Goal: Task Accomplishment & Management: Use online tool/utility

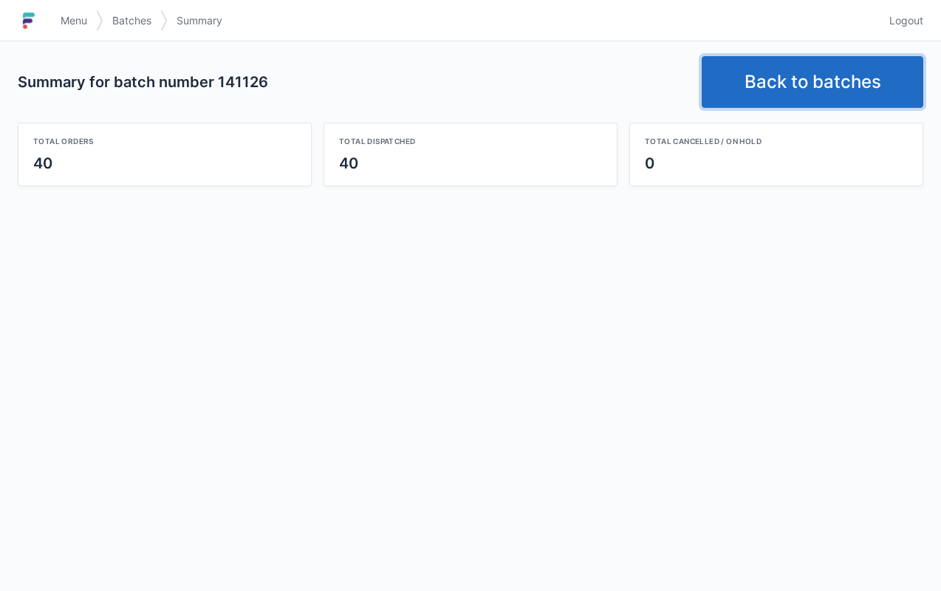
click at [777, 90] on link "Back to batches" at bounding box center [813, 82] width 222 height 52
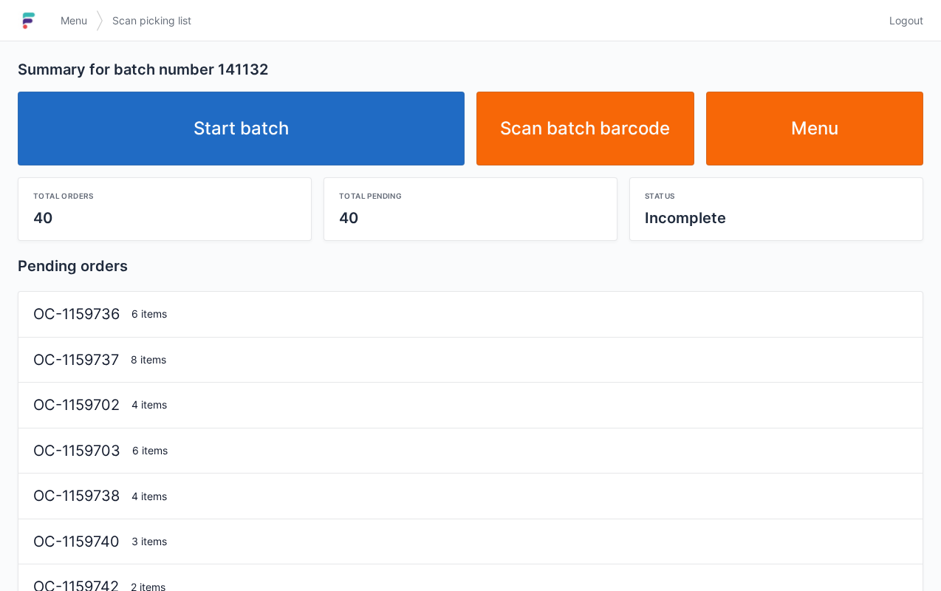
click at [297, 139] on link "Start batch" at bounding box center [241, 129] width 447 height 74
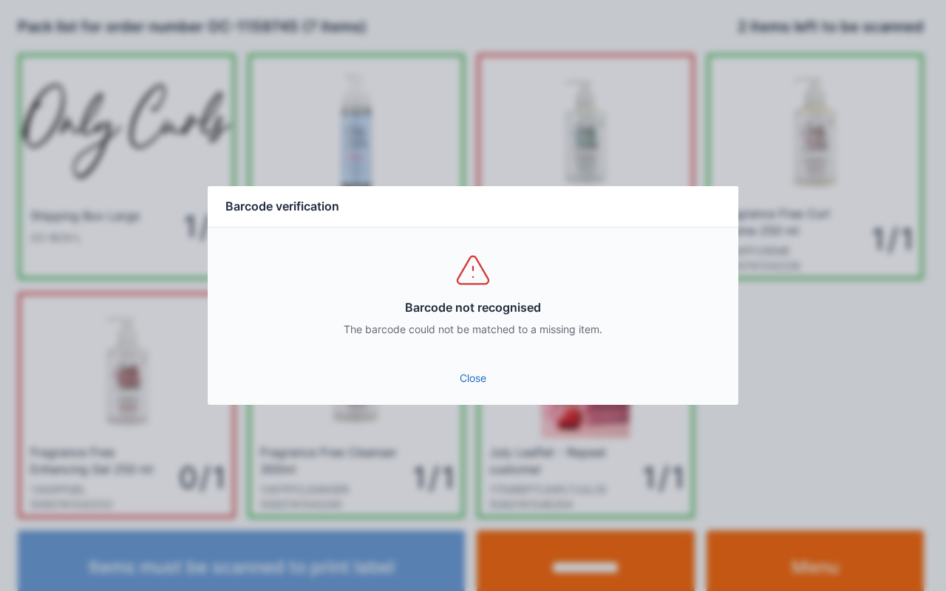
click at [473, 386] on link "Close" at bounding box center [472, 378] width 507 height 27
click at [479, 387] on link "Close" at bounding box center [472, 378] width 507 height 27
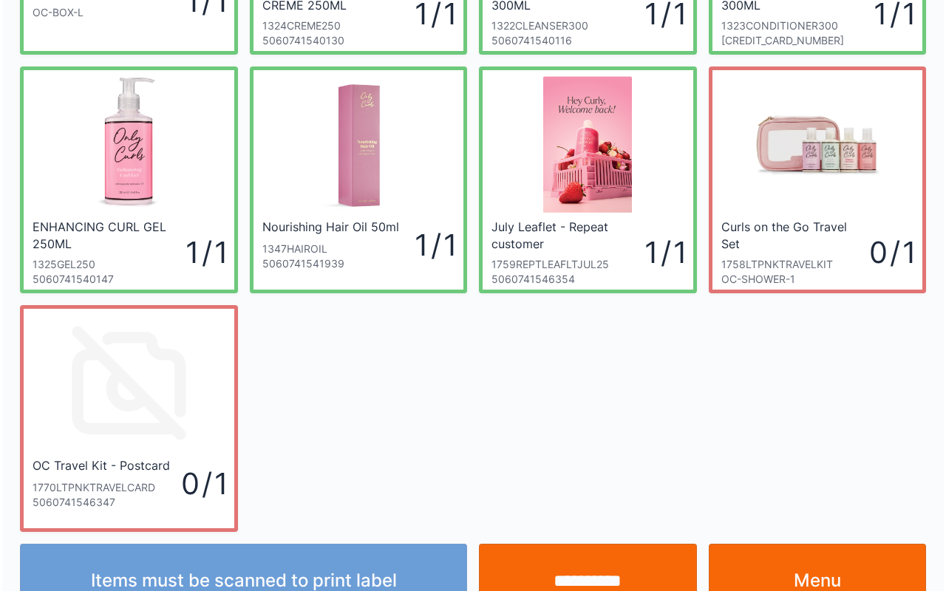
scroll to position [226, 0]
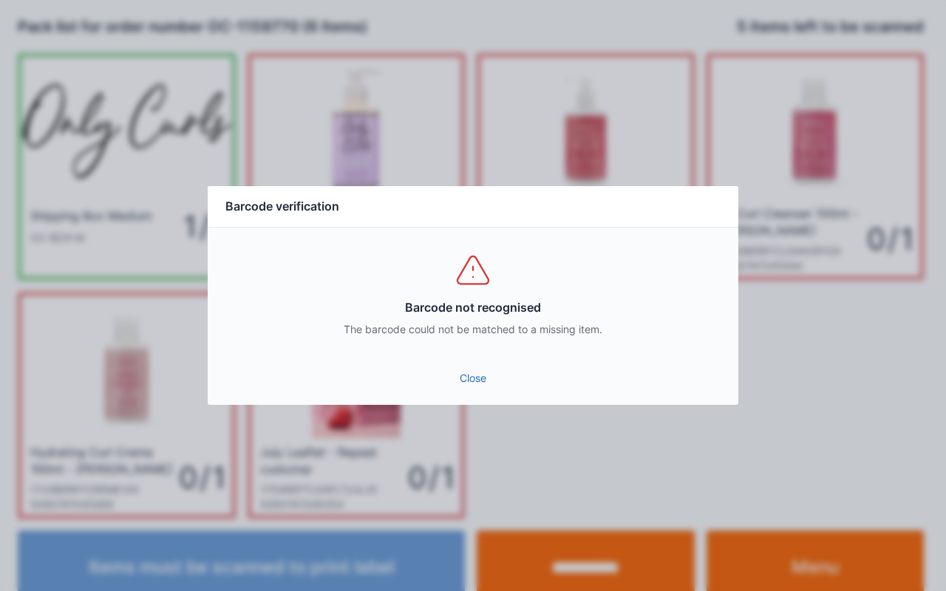
click at [480, 386] on link "Close" at bounding box center [472, 378] width 507 height 27
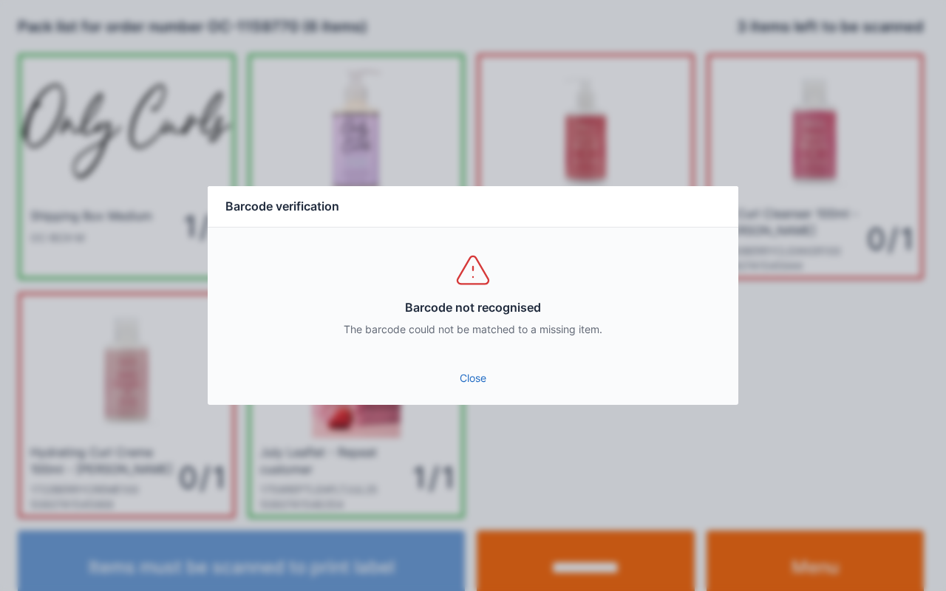
click at [476, 403] on div "Close" at bounding box center [473, 382] width 530 height 44
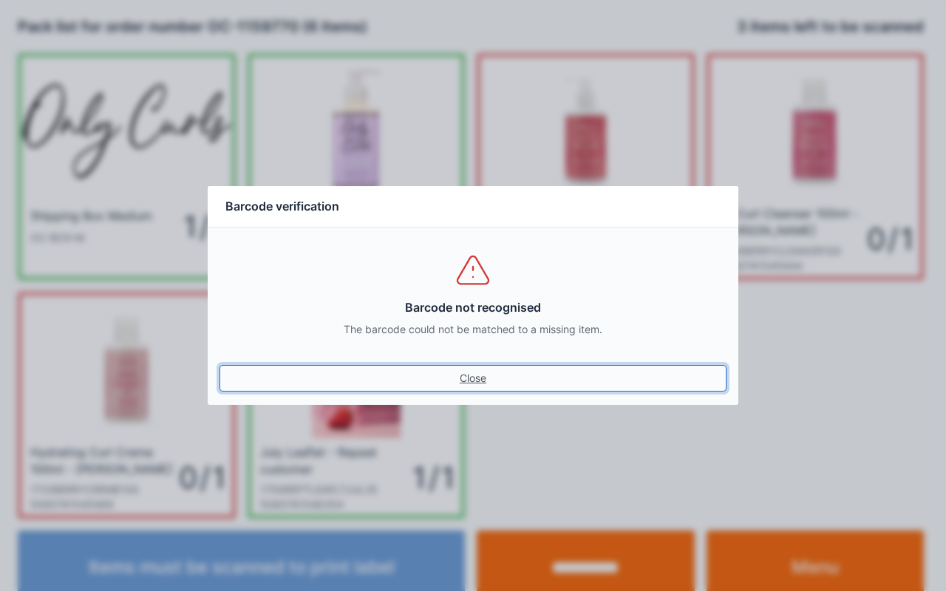
click at [488, 377] on link "Close" at bounding box center [472, 378] width 507 height 27
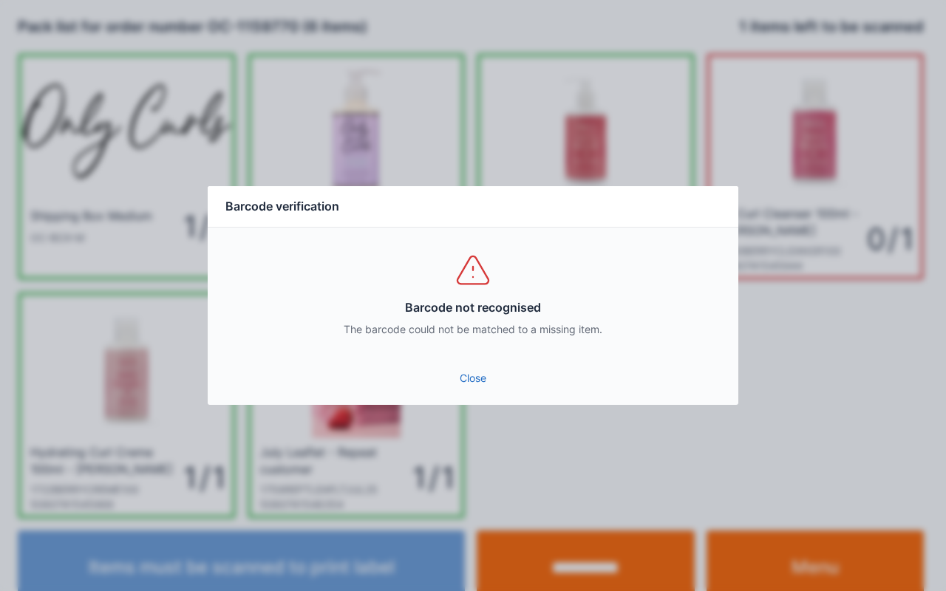
click at [474, 380] on link "Close" at bounding box center [472, 378] width 507 height 27
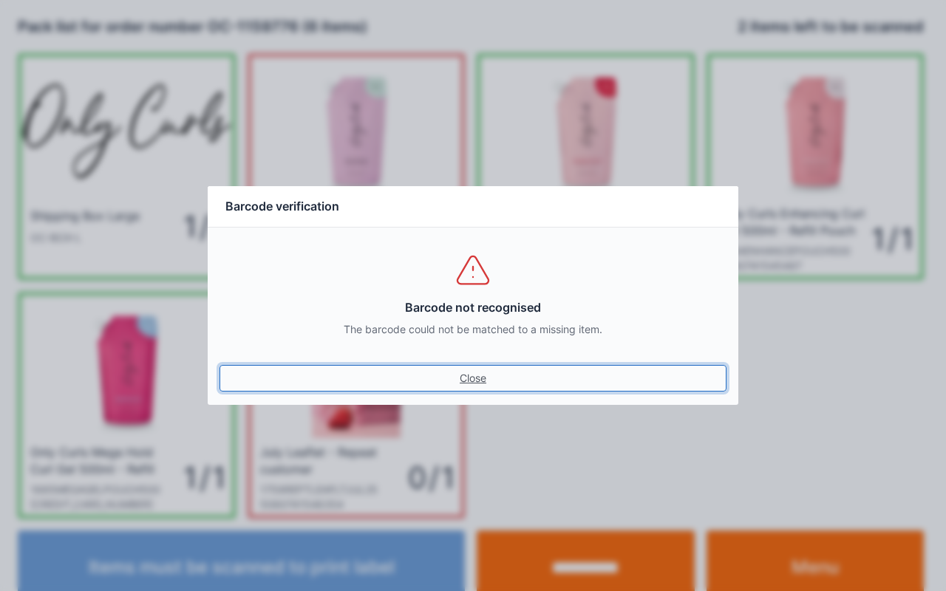
click at [488, 378] on link "Close" at bounding box center [472, 378] width 507 height 27
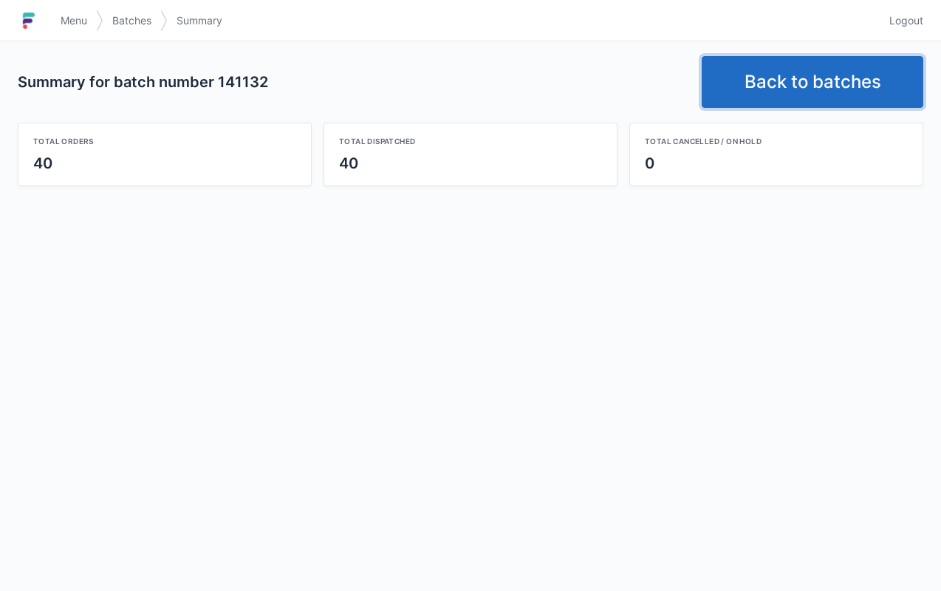
click at [801, 102] on link "Back to batches" at bounding box center [813, 82] width 222 height 52
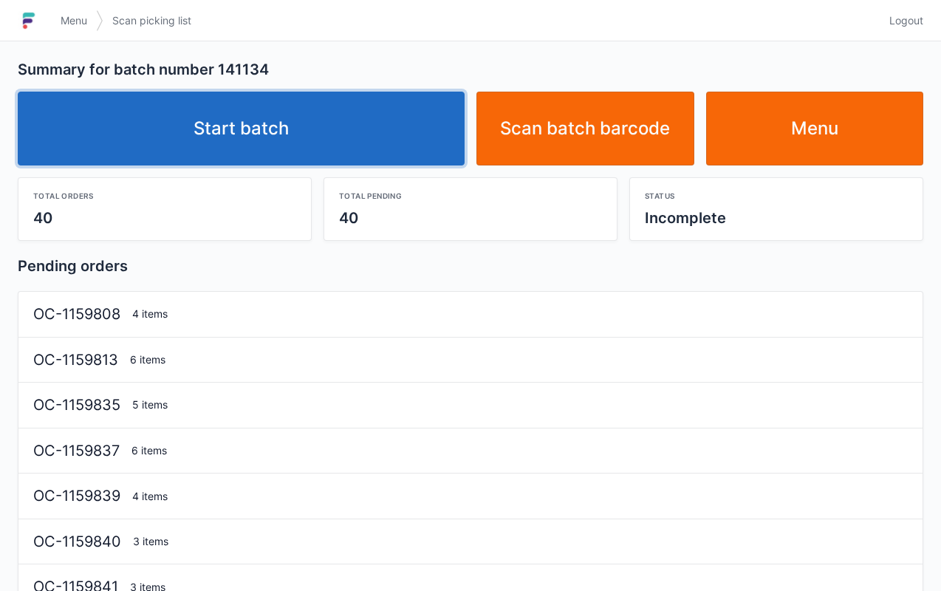
click at [353, 106] on link "Start batch" at bounding box center [241, 129] width 447 height 74
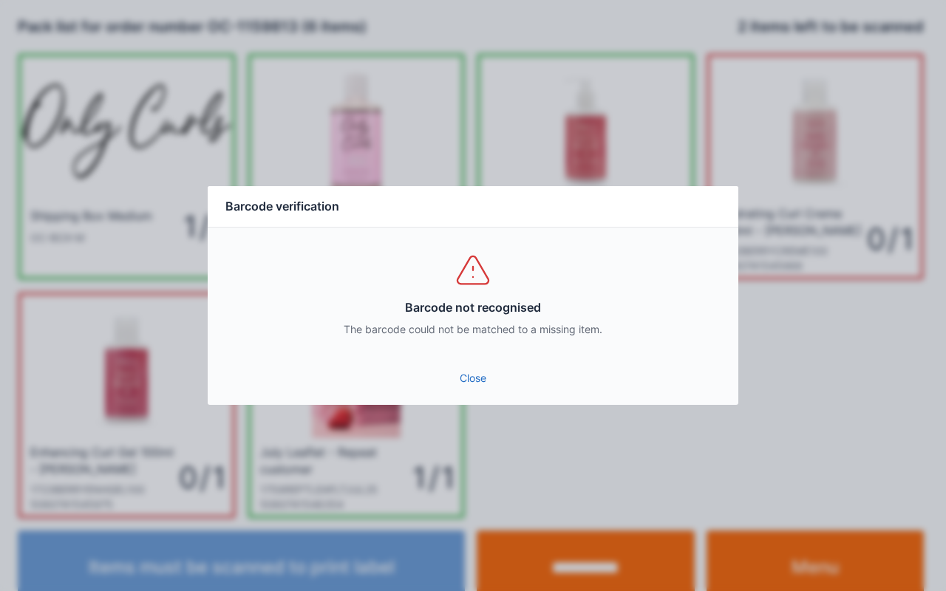
click at [452, 386] on link "Close" at bounding box center [472, 378] width 507 height 27
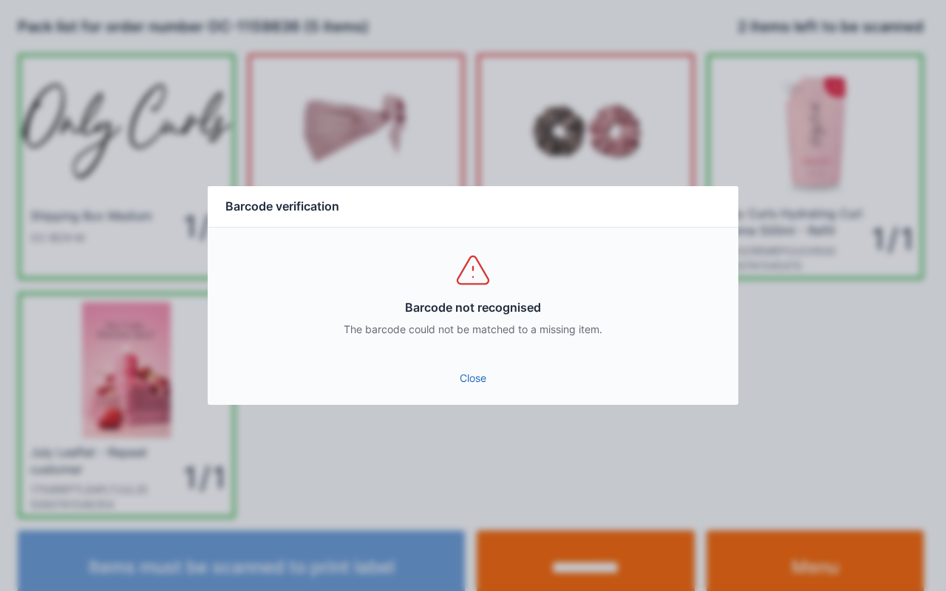
click at [493, 384] on link "Close" at bounding box center [472, 378] width 507 height 27
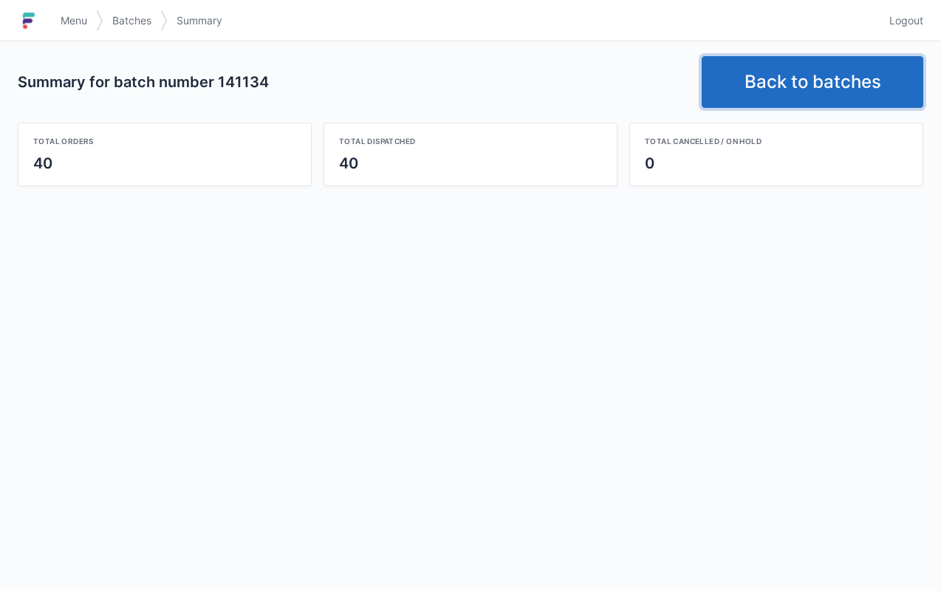
click at [799, 86] on link "Back to batches" at bounding box center [813, 82] width 222 height 52
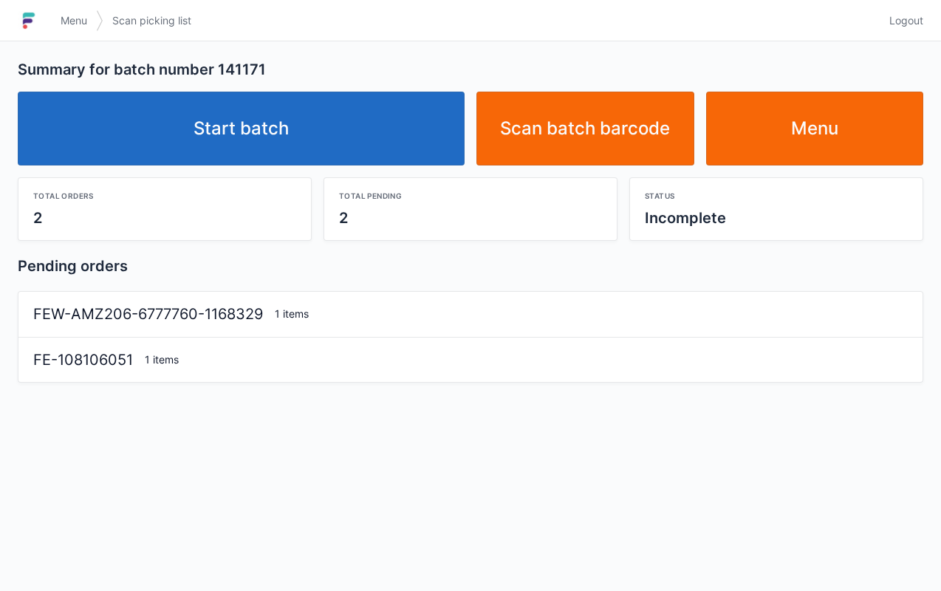
click at [305, 148] on link "Start batch" at bounding box center [241, 129] width 447 height 74
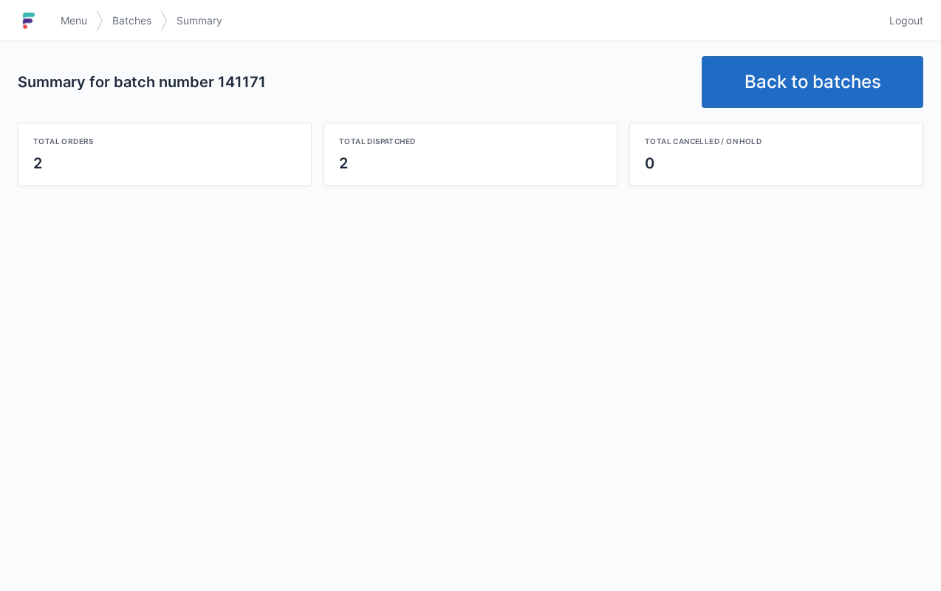
click at [818, 92] on link "Back to batches" at bounding box center [813, 82] width 222 height 52
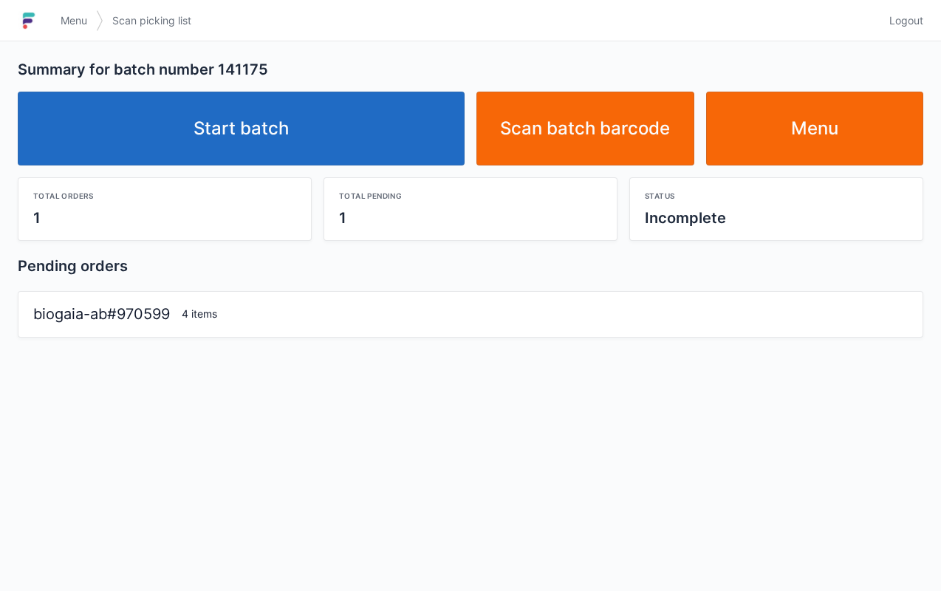
click at [337, 148] on link "Start batch" at bounding box center [241, 129] width 447 height 74
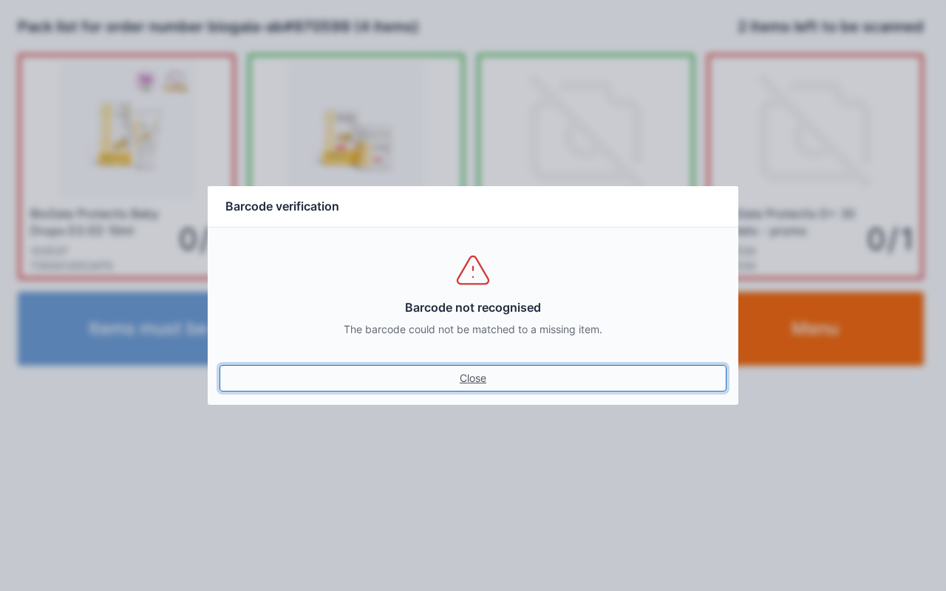
click at [474, 378] on link "Close" at bounding box center [472, 378] width 507 height 27
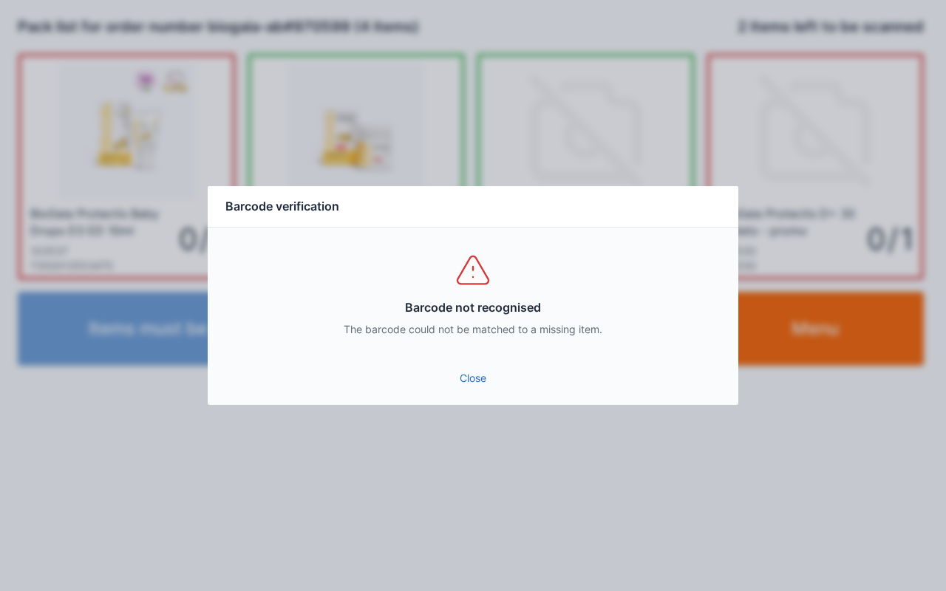
click at [477, 385] on link "Close" at bounding box center [472, 378] width 507 height 27
click at [470, 379] on link "Close" at bounding box center [472, 378] width 507 height 27
click at [471, 389] on link "Close" at bounding box center [472, 378] width 507 height 27
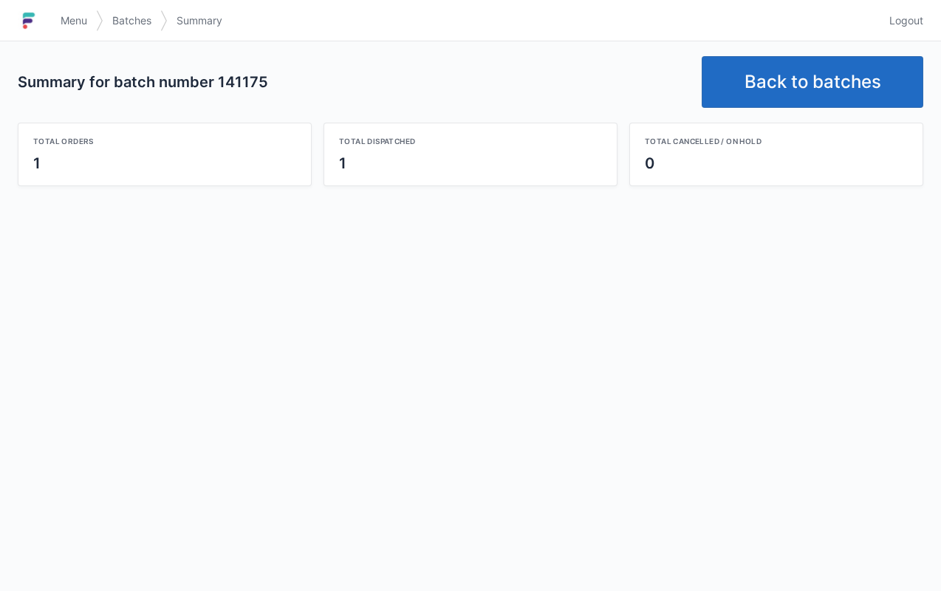
click at [800, 71] on link "Back to batches" at bounding box center [813, 82] width 222 height 52
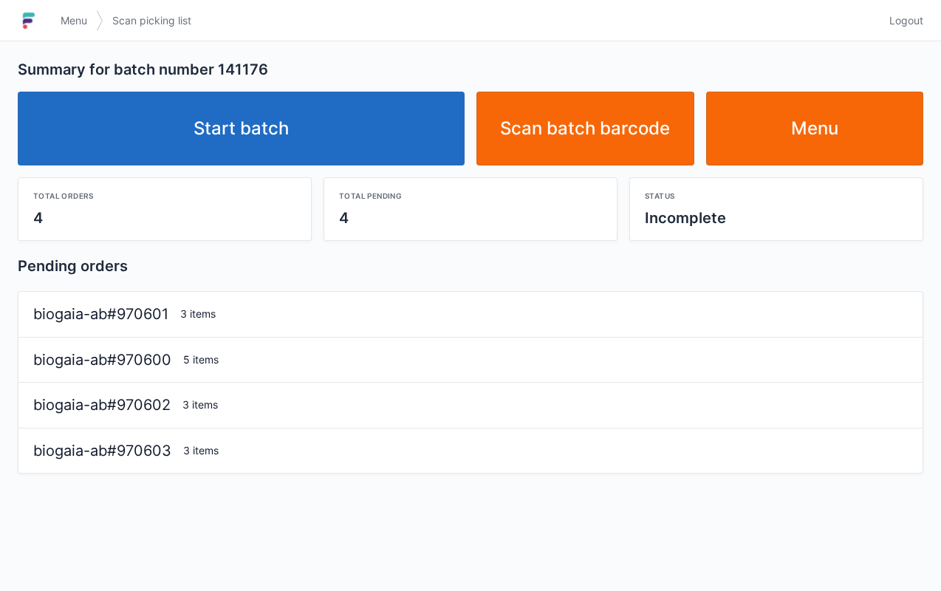
click at [341, 143] on link "Start batch" at bounding box center [241, 129] width 447 height 74
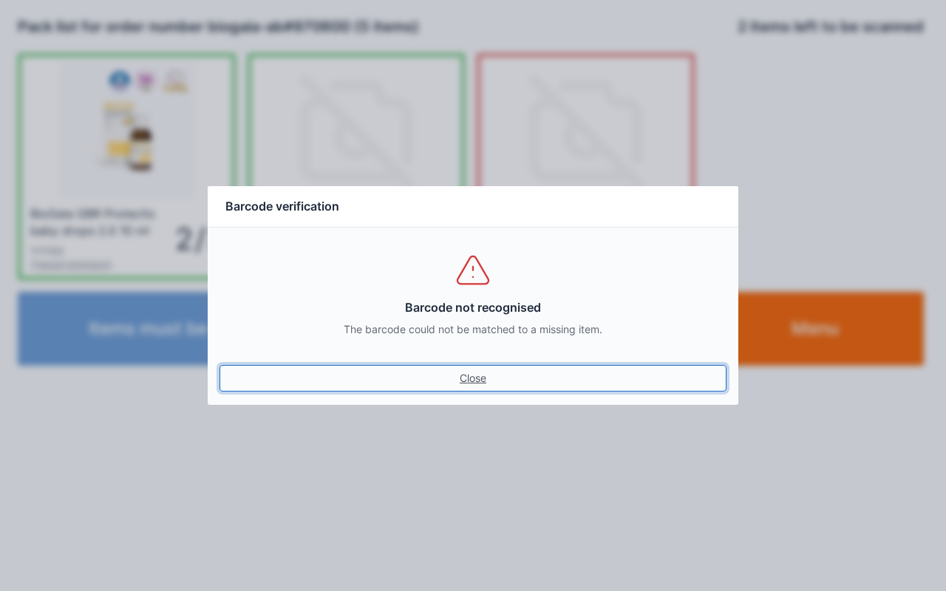
click at [465, 390] on link "Close" at bounding box center [472, 378] width 507 height 27
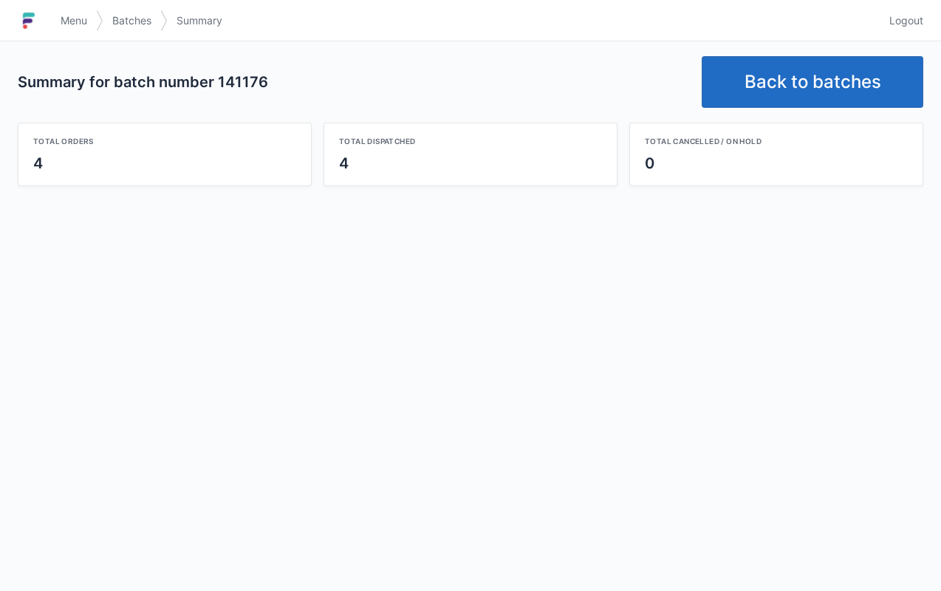
click at [841, 88] on link "Back to batches" at bounding box center [813, 82] width 222 height 52
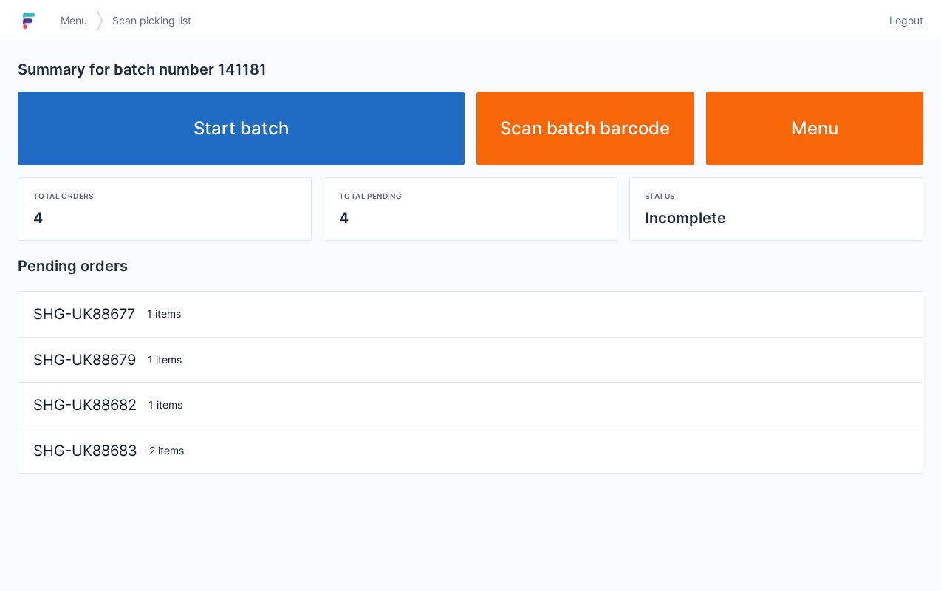
click at [328, 194] on div "Total pending 4" at bounding box center [470, 209] width 293 height 62
click at [304, 127] on link "Start batch" at bounding box center [241, 129] width 447 height 74
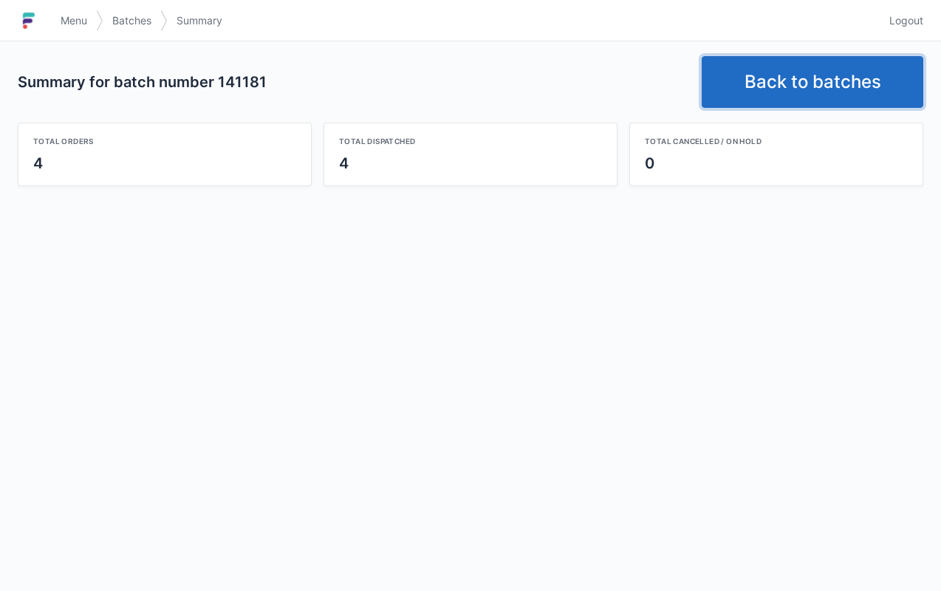
click at [805, 89] on link "Back to batches" at bounding box center [813, 82] width 222 height 52
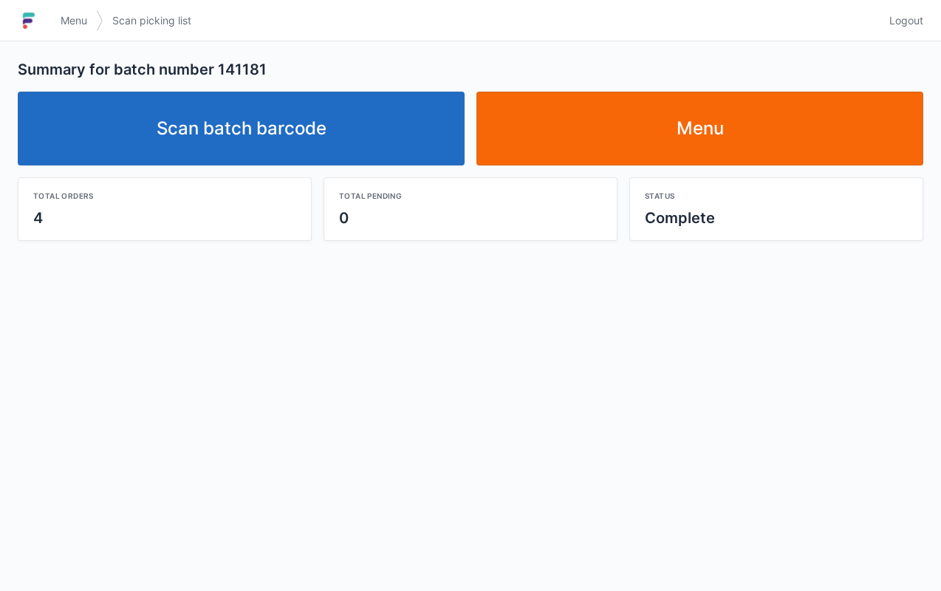
click at [379, 137] on link "Scan batch barcode" at bounding box center [241, 129] width 447 height 74
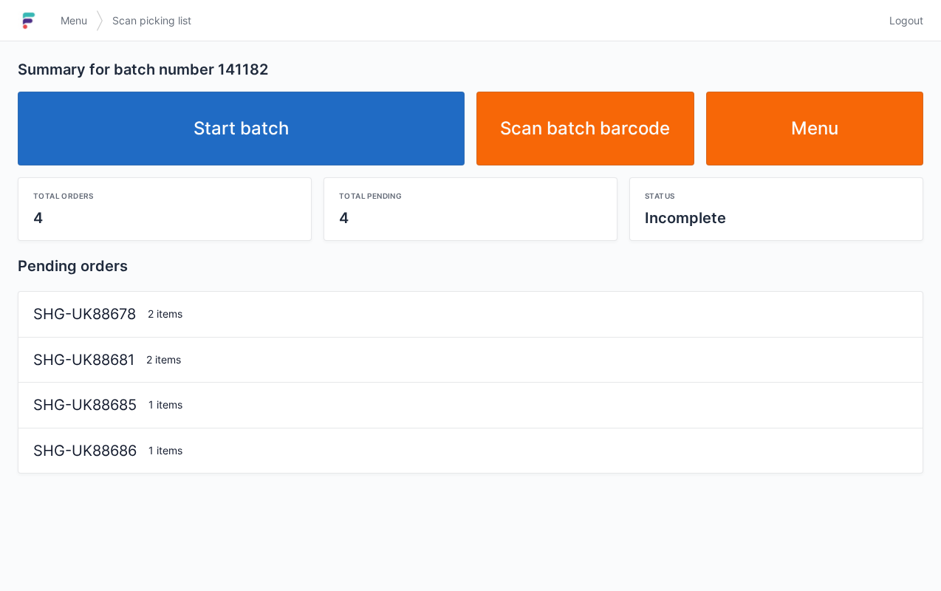
click at [341, 137] on link "Start batch" at bounding box center [241, 129] width 447 height 74
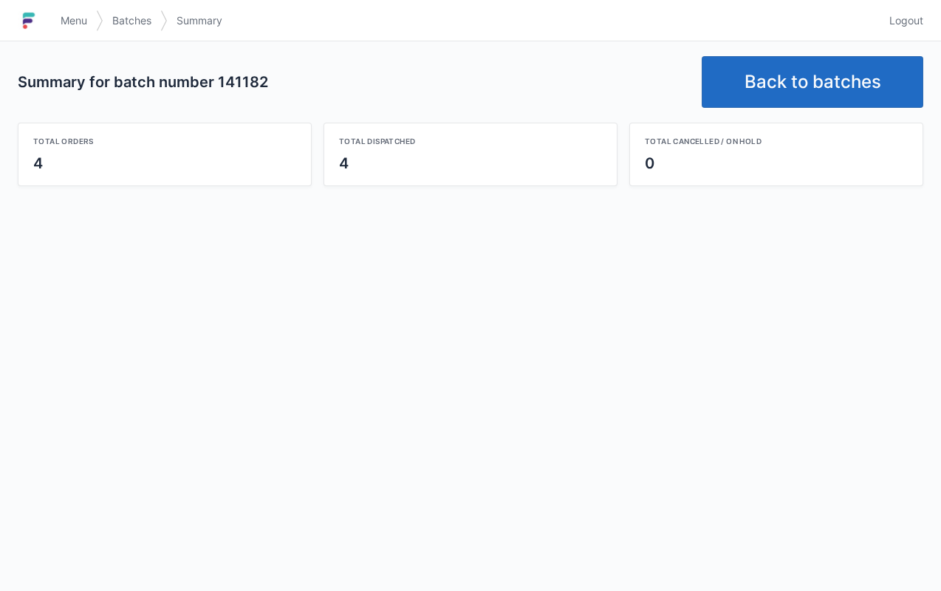
click at [66, 28] on link "Menu" at bounding box center [74, 20] width 44 height 27
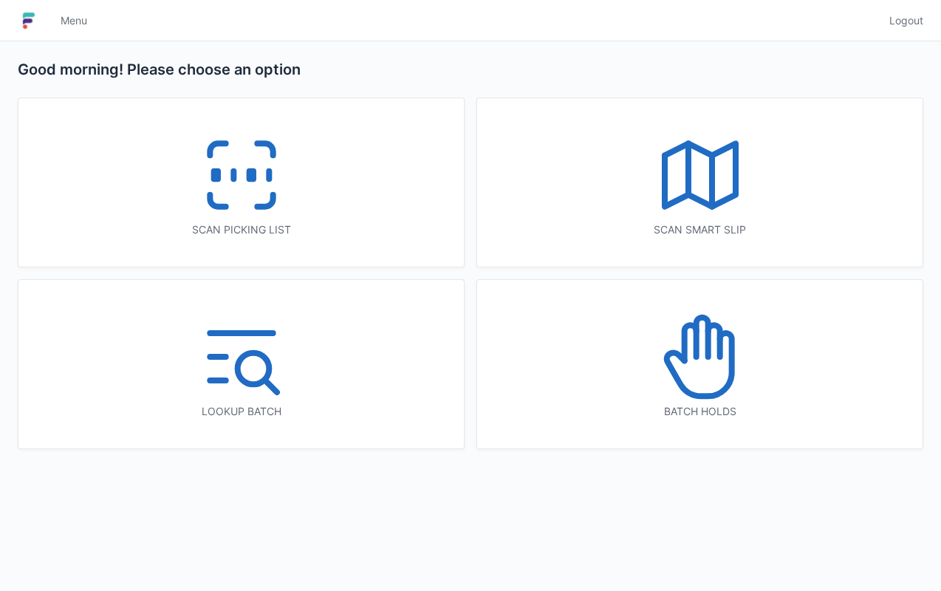
click at [745, 186] on icon at bounding box center [700, 175] width 95 height 95
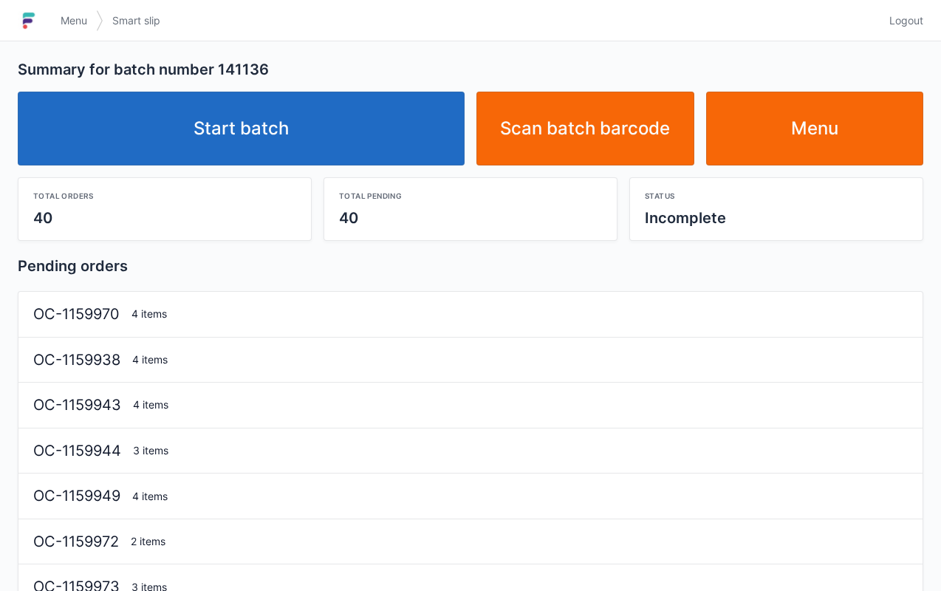
click at [330, 123] on link "Start batch" at bounding box center [241, 129] width 447 height 74
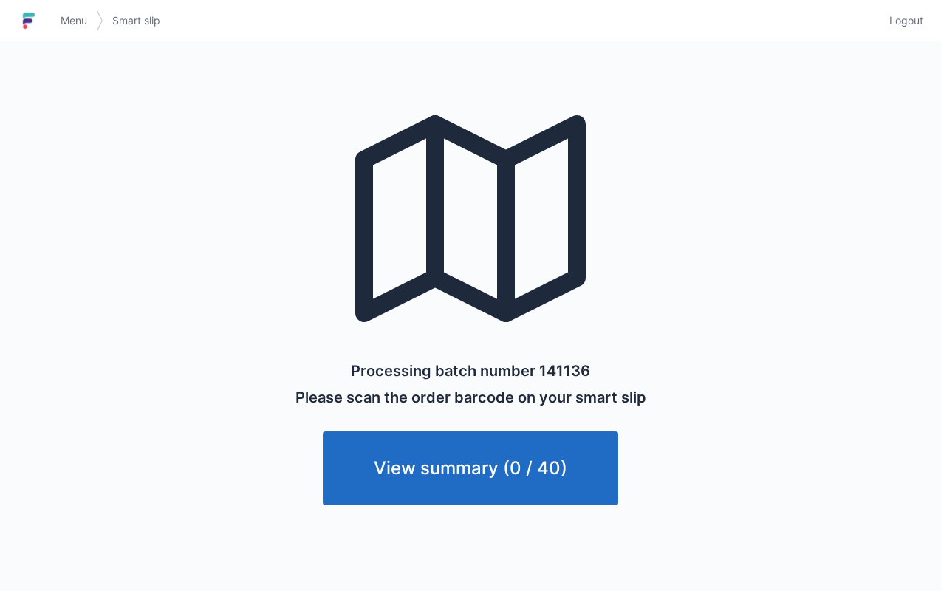
click at [58, 18] on link "Menu" at bounding box center [74, 20] width 44 height 27
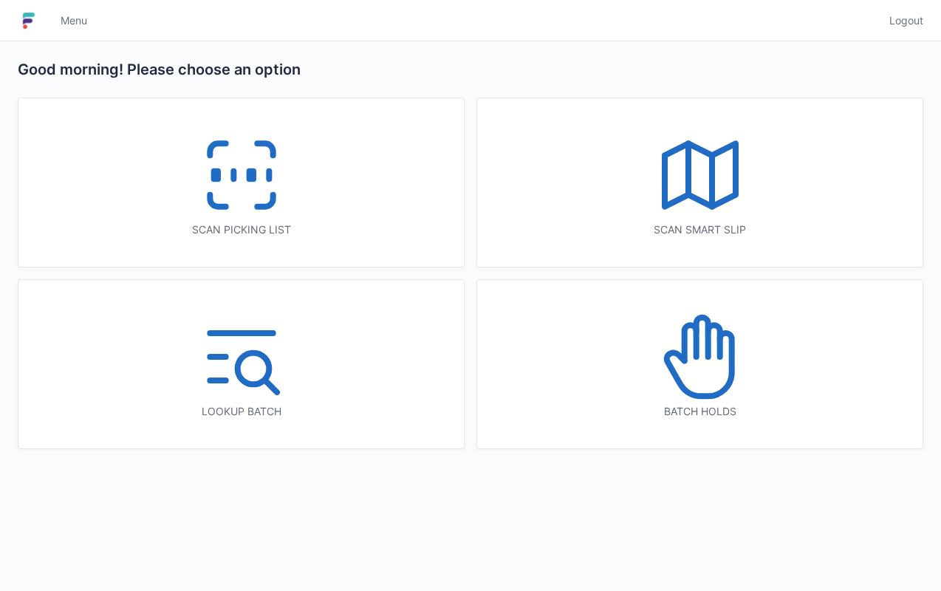
click at [701, 174] on icon at bounding box center [700, 175] width 95 height 95
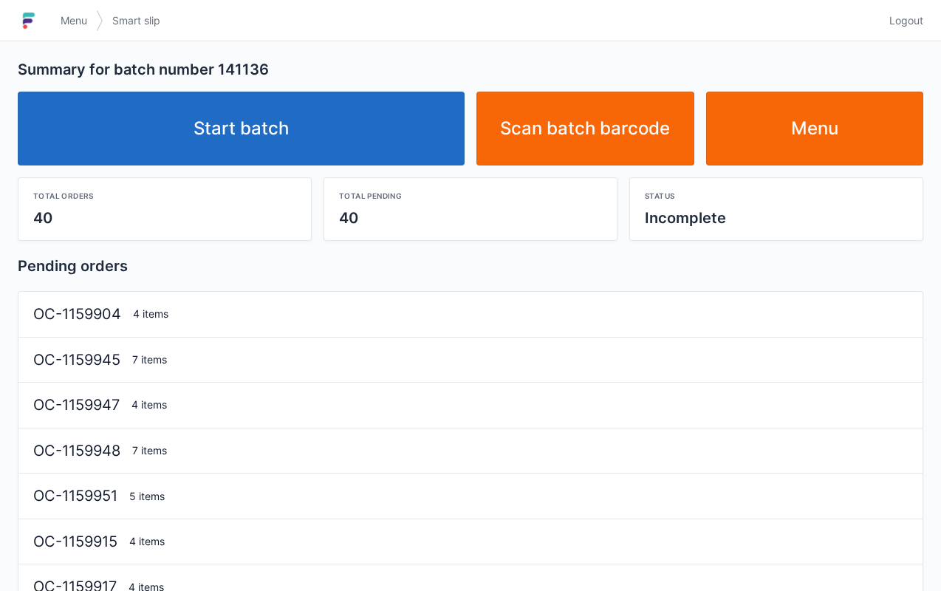
click at [367, 142] on link "Start batch" at bounding box center [241, 129] width 447 height 74
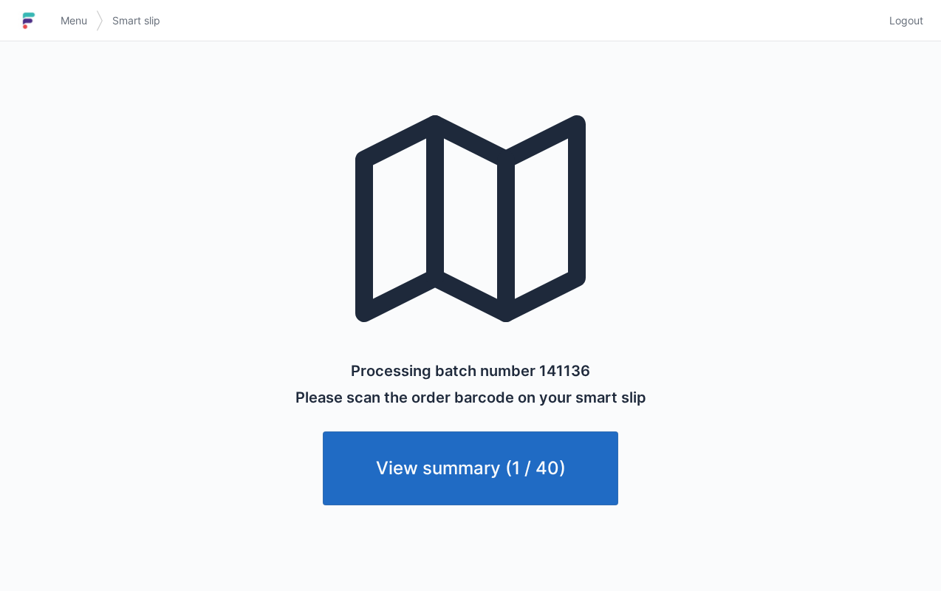
click at [65, 21] on span "Menu" at bounding box center [74, 20] width 27 height 15
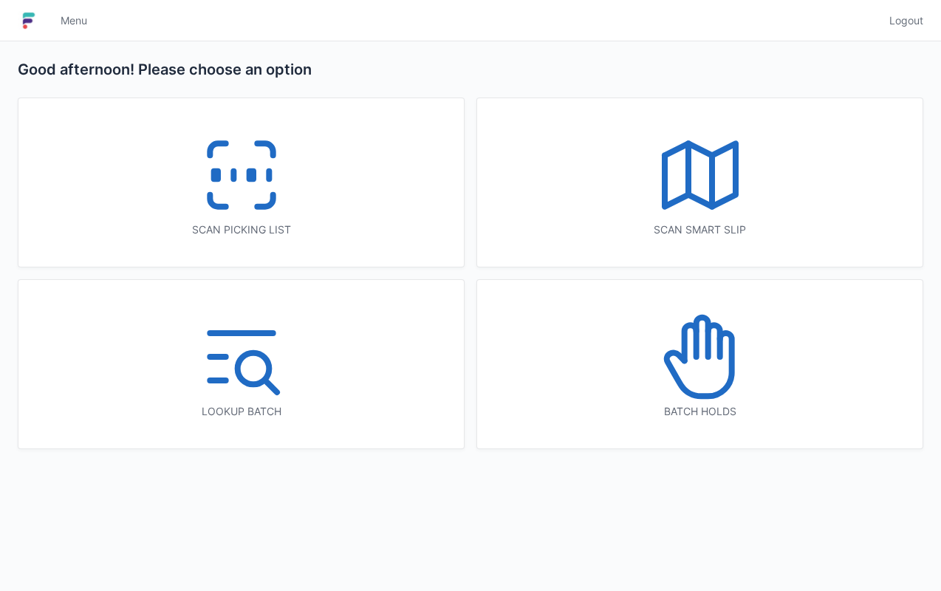
click at [239, 168] on icon at bounding box center [241, 175] width 95 height 95
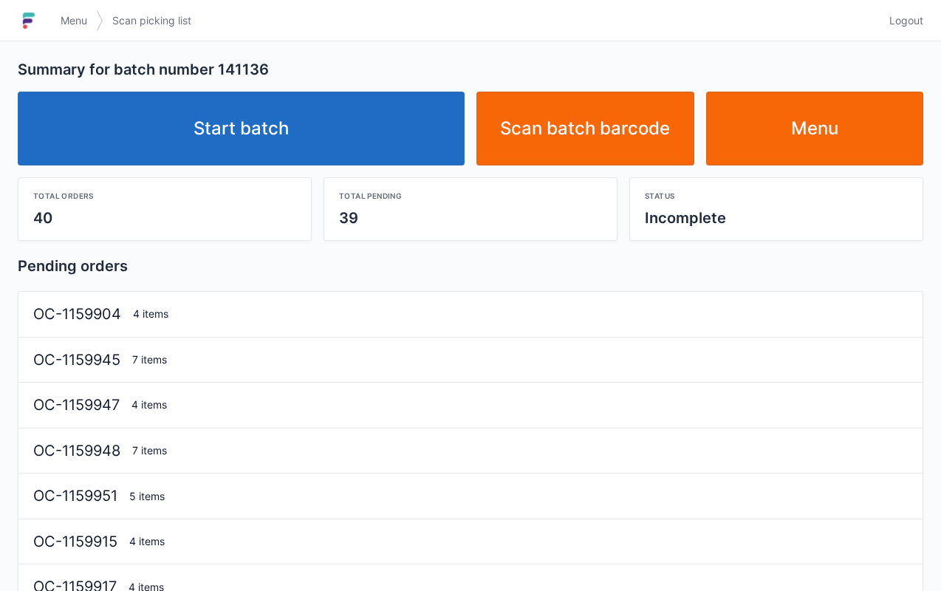
click at [272, 160] on link "Start batch" at bounding box center [241, 129] width 447 height 74
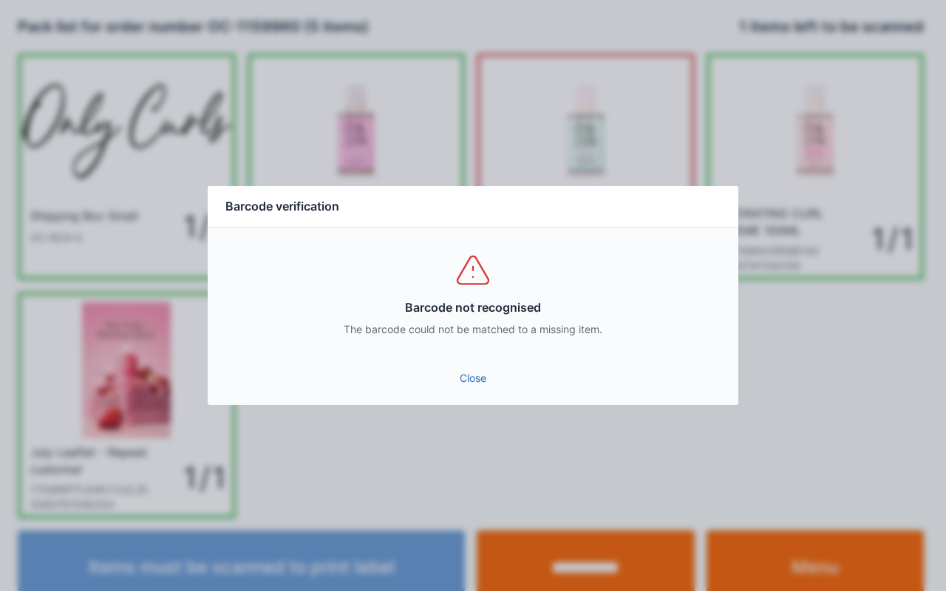
click at [490, 400] on div "Close" at bounding box center [473, 382] width 530 height 44
click at [471, 377] on link "Close" at bounding box center [472, 378] width 507 height 27
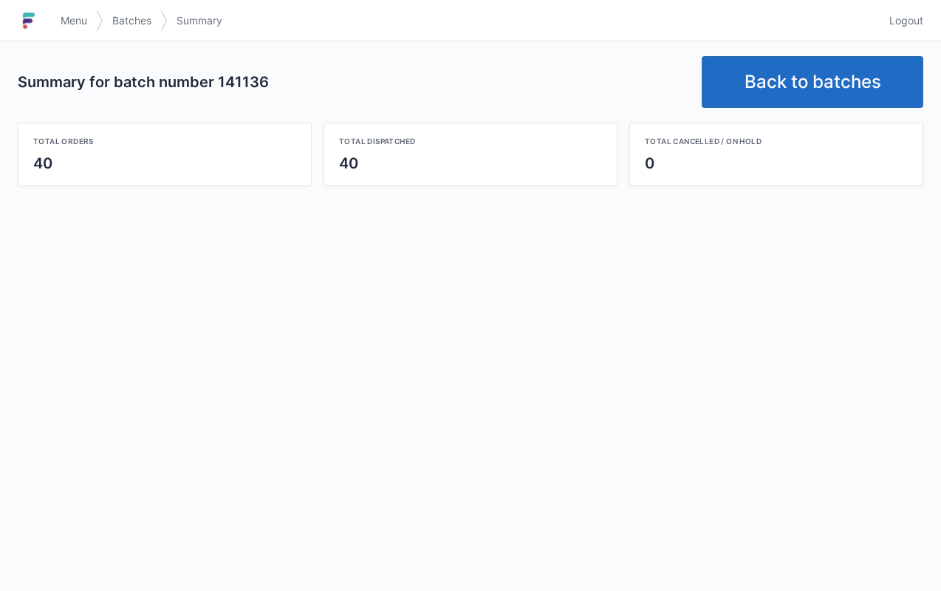
click at [809, 79] on link "Back to batches" at bounding box center [813, 82] width 222 height 52
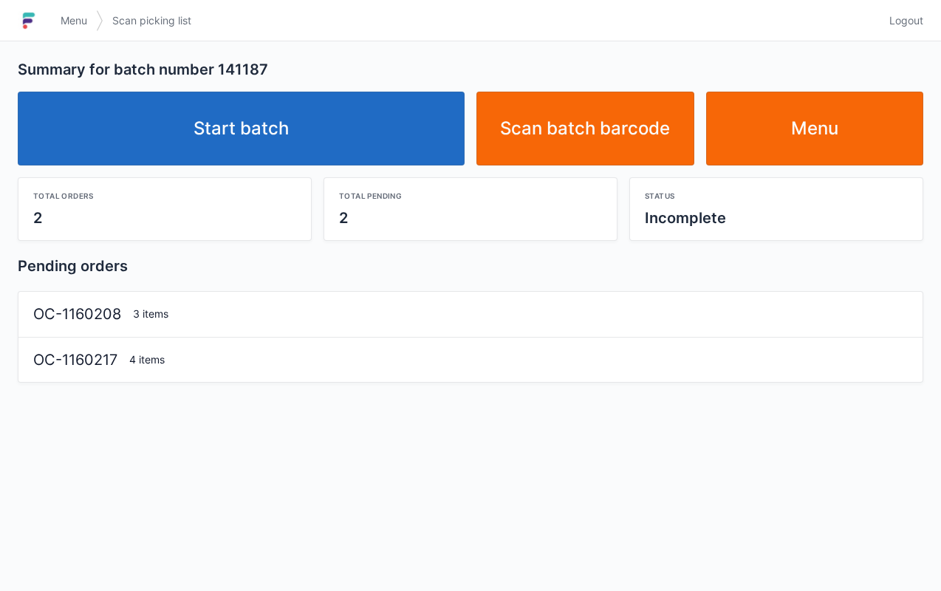
click at [324, 188] on div "Total pending 2" at bounding box center [471, 209] width 294 height 64
click at [313, 118] on link "Start batch" at bounding box center [241, 129] width 447 height 74
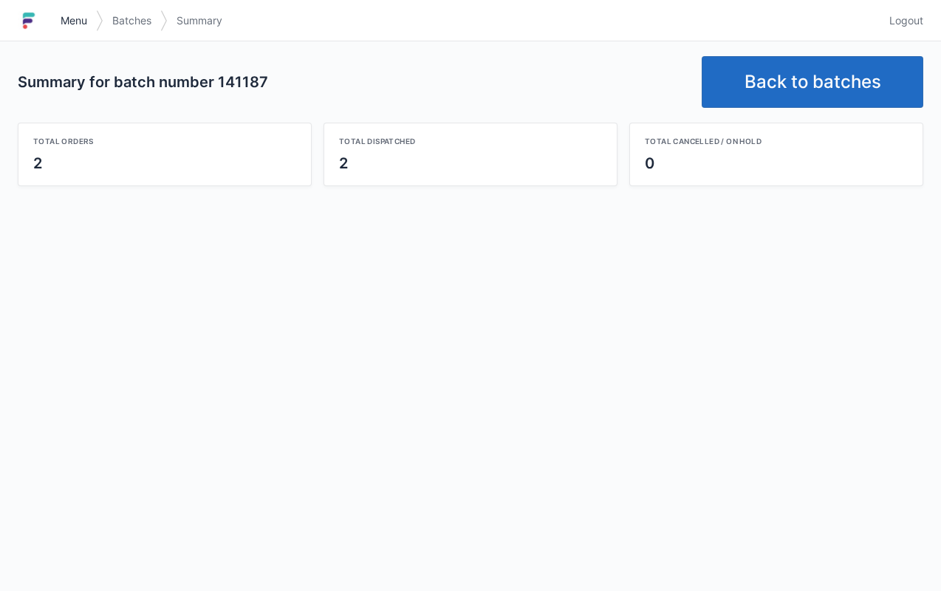
click at [64, 9] on link "Menu" at bounding box center [74, 20] width 44 height 27
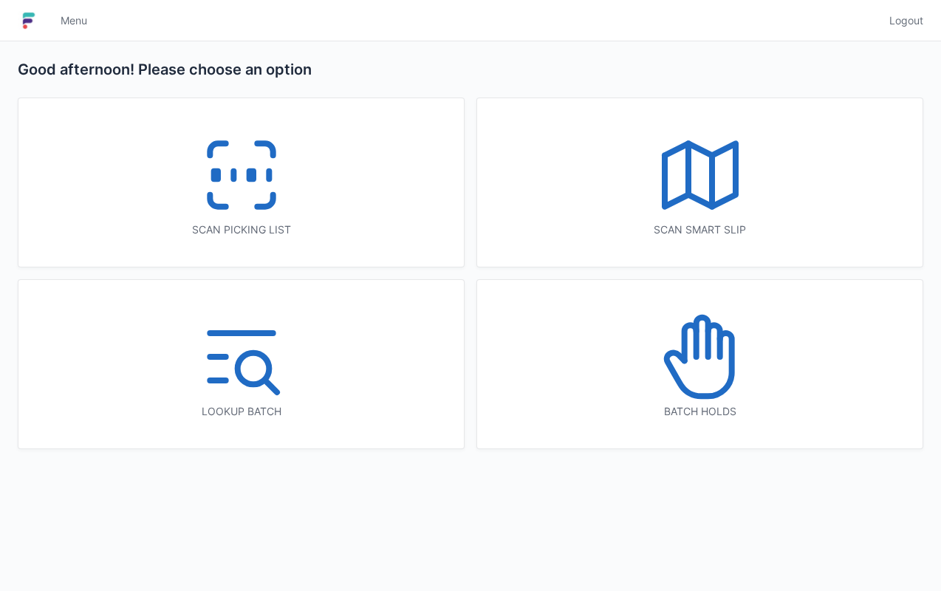
click at [728, 374] on icon at bounding box center [698, 364] width 65 height 63
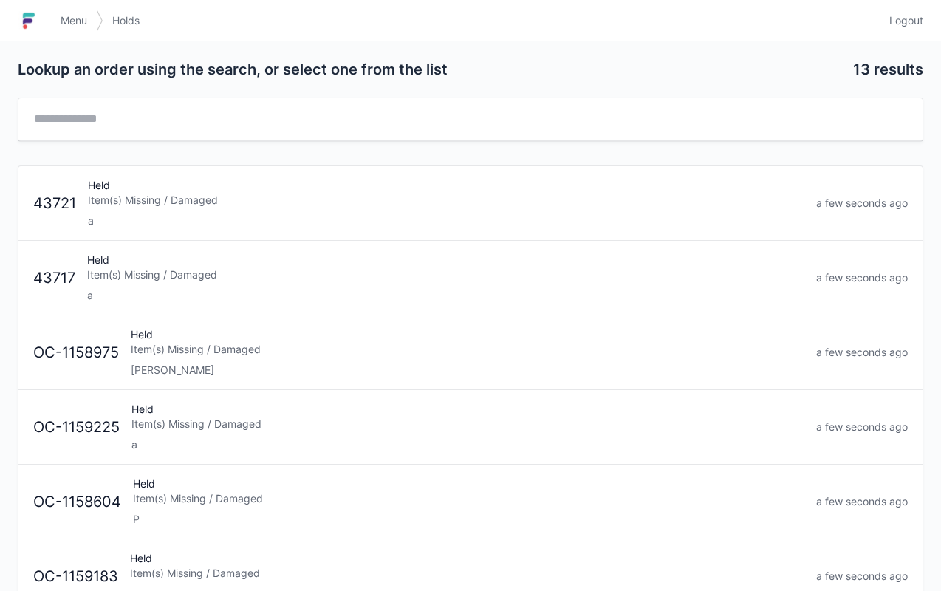
click at [259, 205] on div "Item(s) Missing / Damaged" at bounding box center [446, 200] width 717 height 15
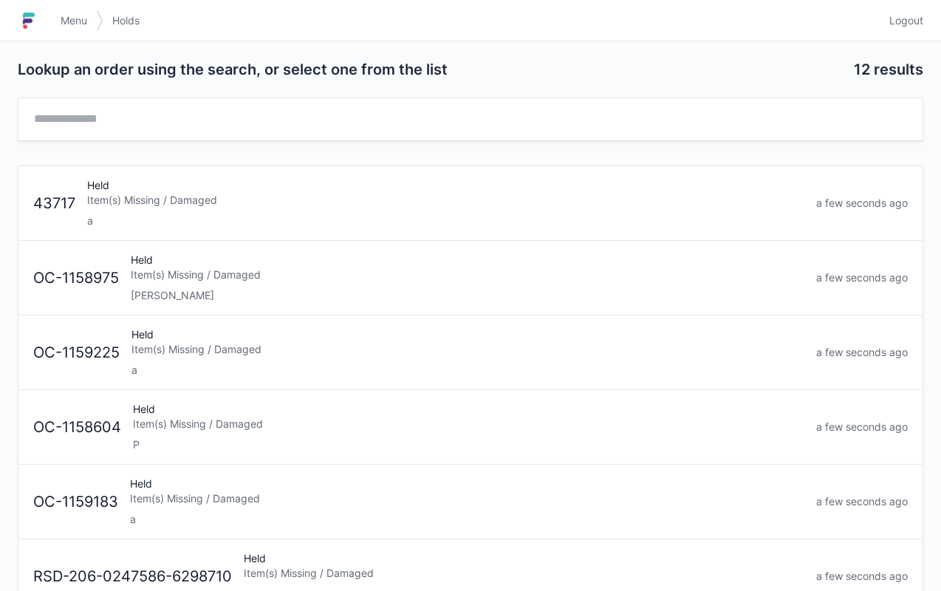
click at [176, 179] on div "Held Item(s) Missing / Damaged a" at bounding box center [445, 203] width 729 height 50
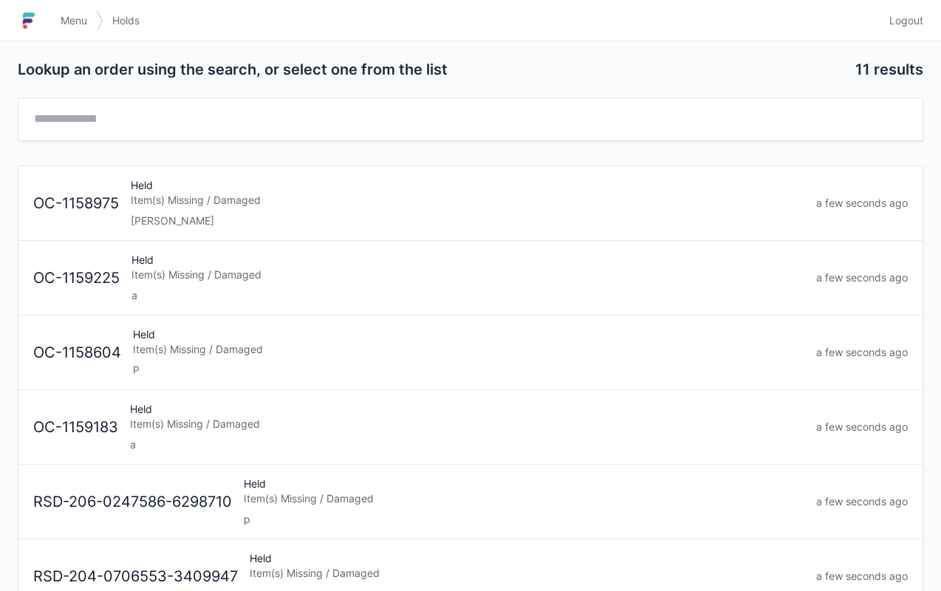
click at [64, 22] on span "Menu" at bounding box center [74, 20] width 27 height 15
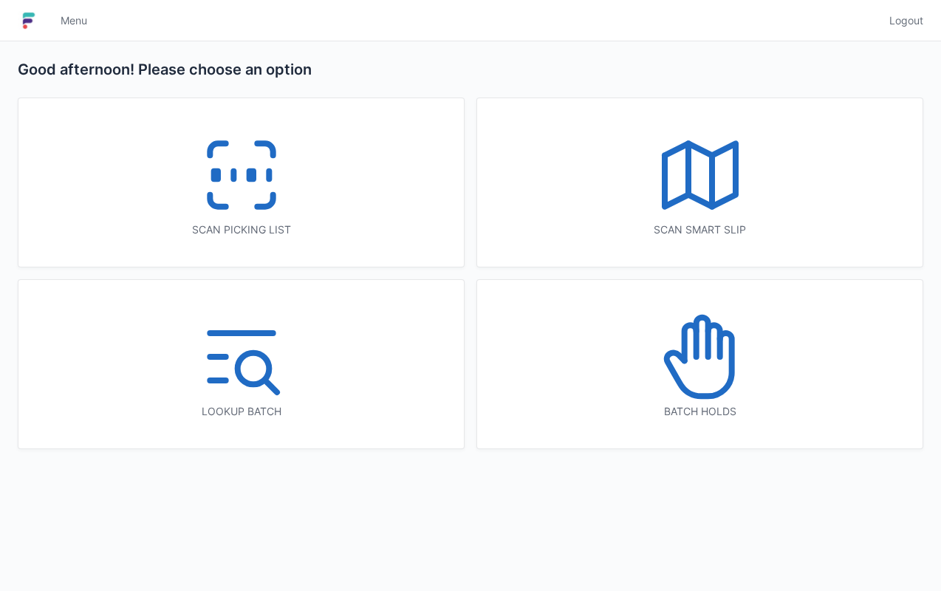
click at [245, 197] on icon at bounding box center [241, 175] width 95 height 95
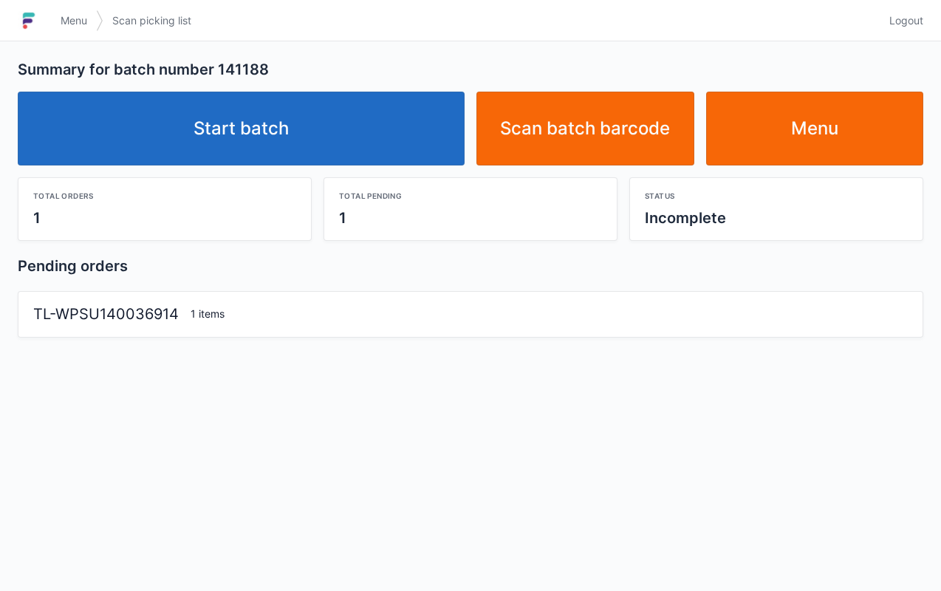
click at [316, 154] on link "Start batch" at bounding box center [241, 129] width 447 height 74
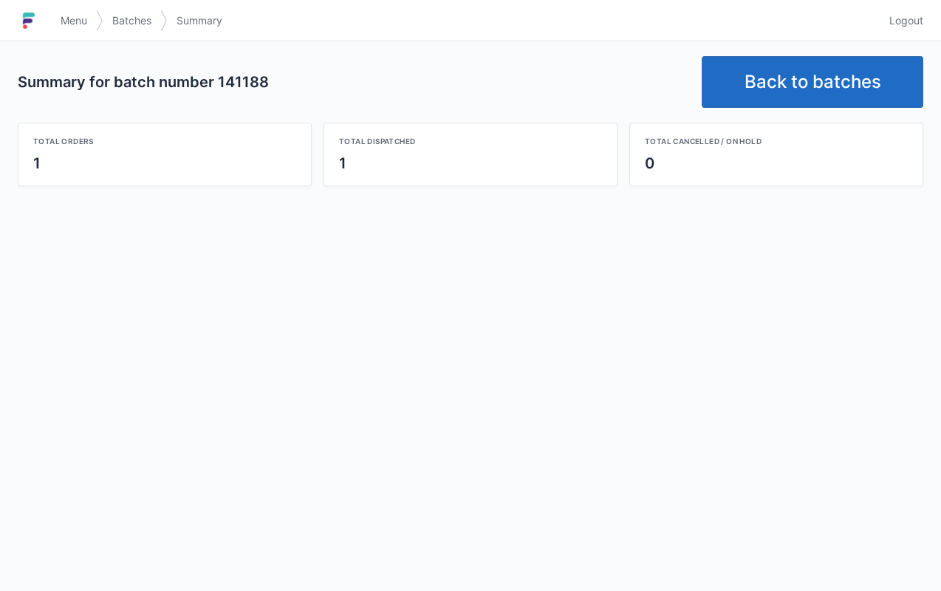
click at [798, 99] on link "Back to batches" at bounding box center [813, 82] width 222 height 52
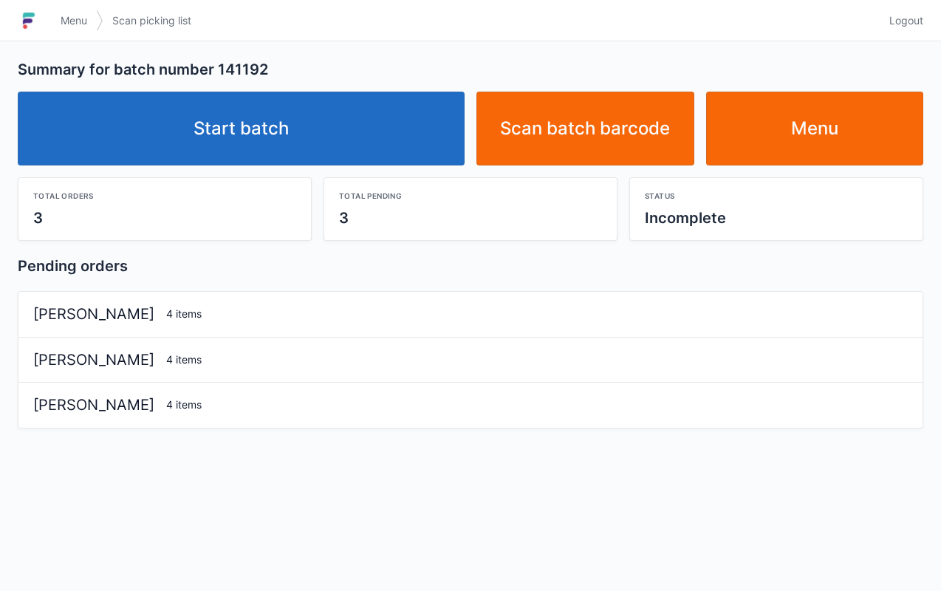
click at [301, 131] on link "Start batch" at bounding box center [241, 129] width 447 height 74
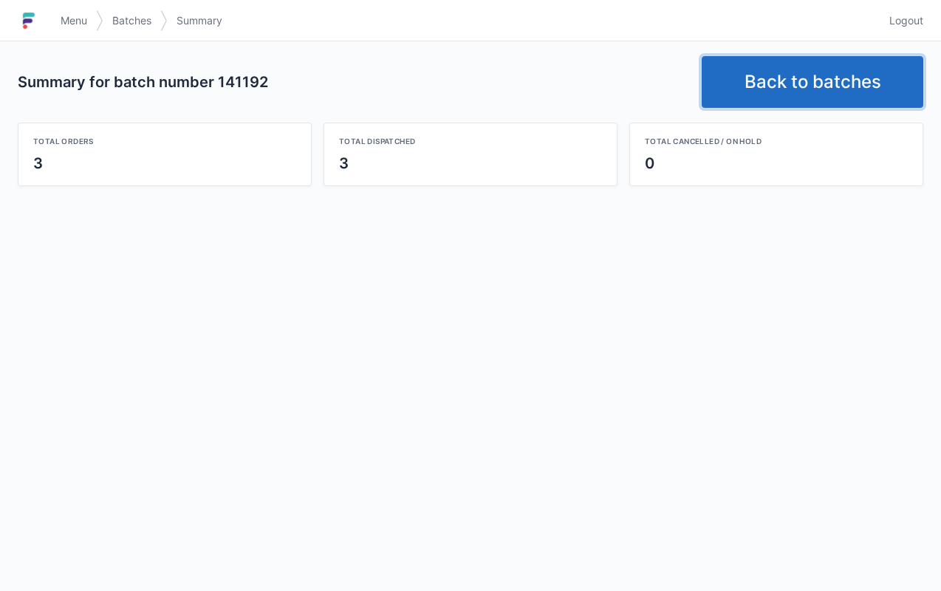
click at [799, 79] on link "Back to batches" at bounding box center [813, 82] width 222 height 52
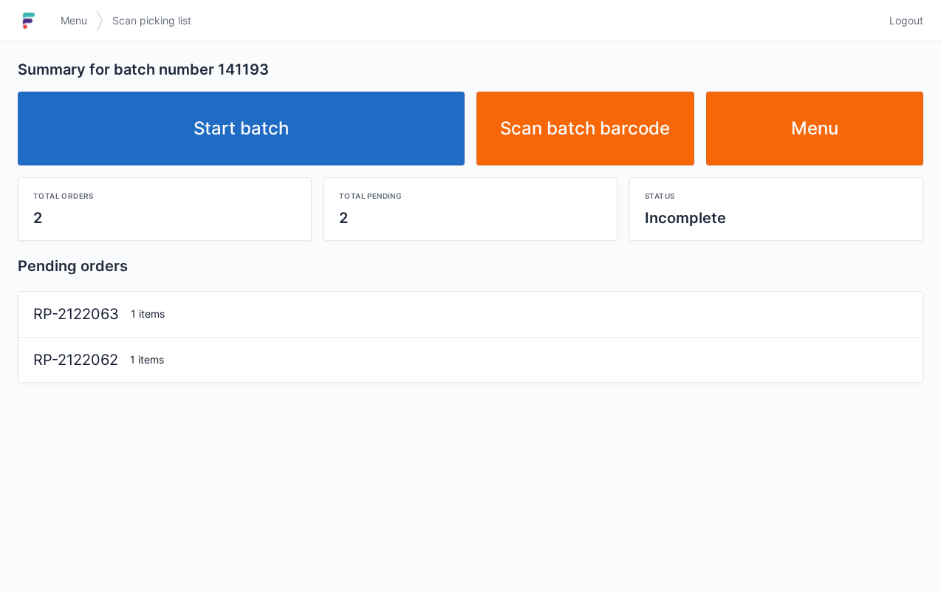
click at [233, 190] on div "Total orders" at bounding box center [164, 196] width 263 height 12
click at [345, 160] on link "Start batch" at bounding box center [241, 129] width 447 height 74
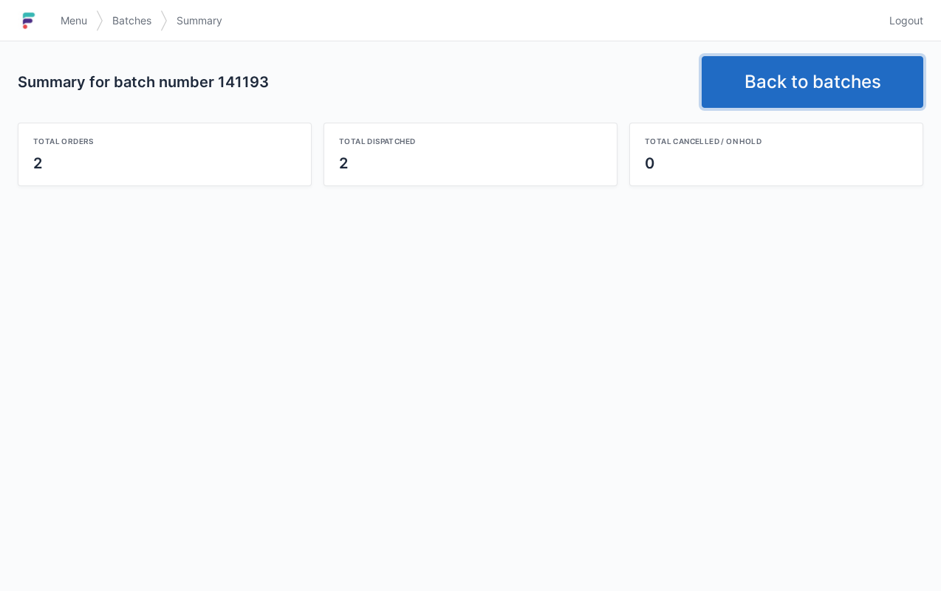
click at [815, 82] on link "Back to batches" at bounding box center [813, 82] width 222 height 52
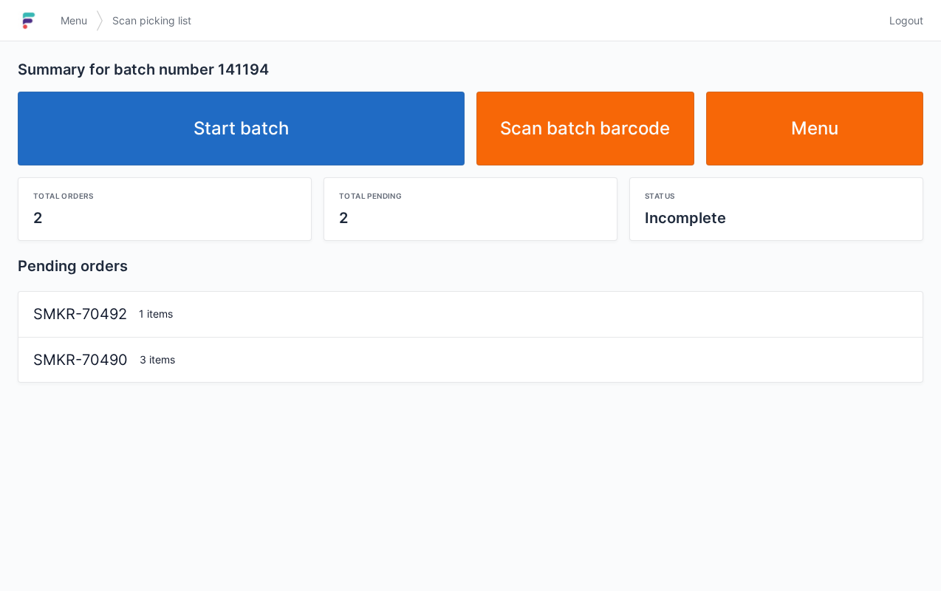
click at [300, 194] on div "Total orders 2" at bounding box center [164, 209] width 293 height 62
click at [324, 133] on link "Start batch" at bounding box center [241, 129] width 447 height 74
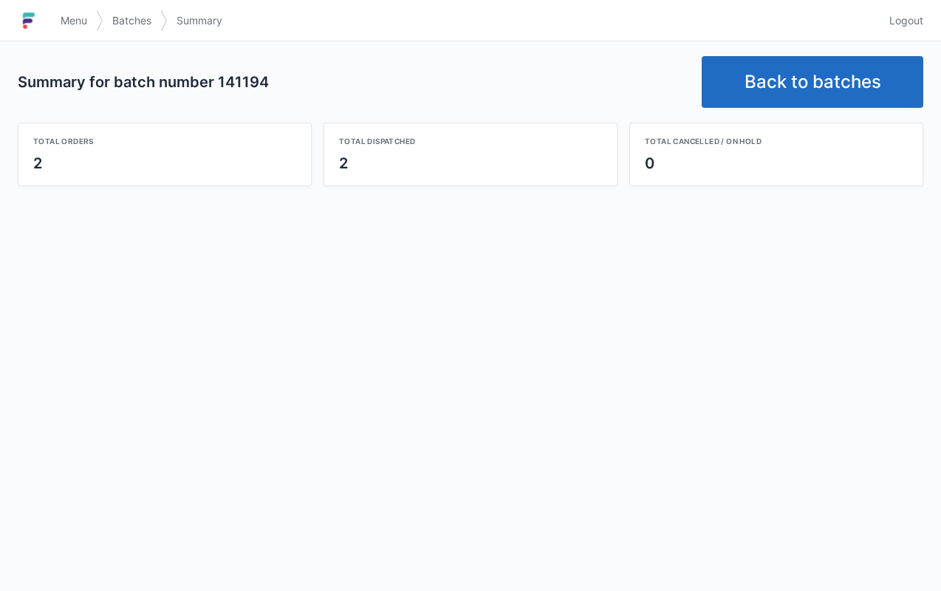
click at [835, 69] on link "Back to batches" at bounding box center [813, 82] width 222 height 52
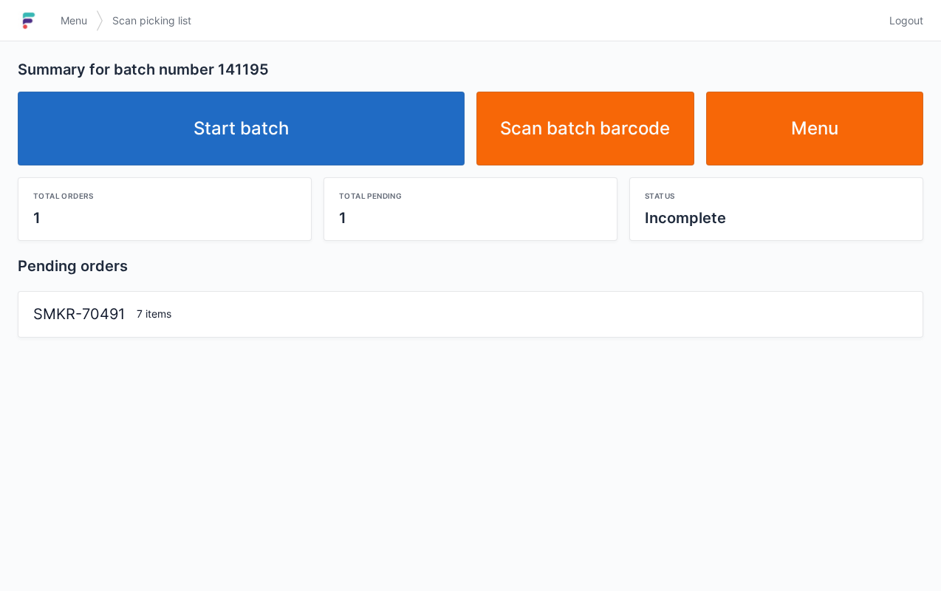
click at [338, 146] on link "Start batch" at bounding box center [241, 129] width 447 height 74
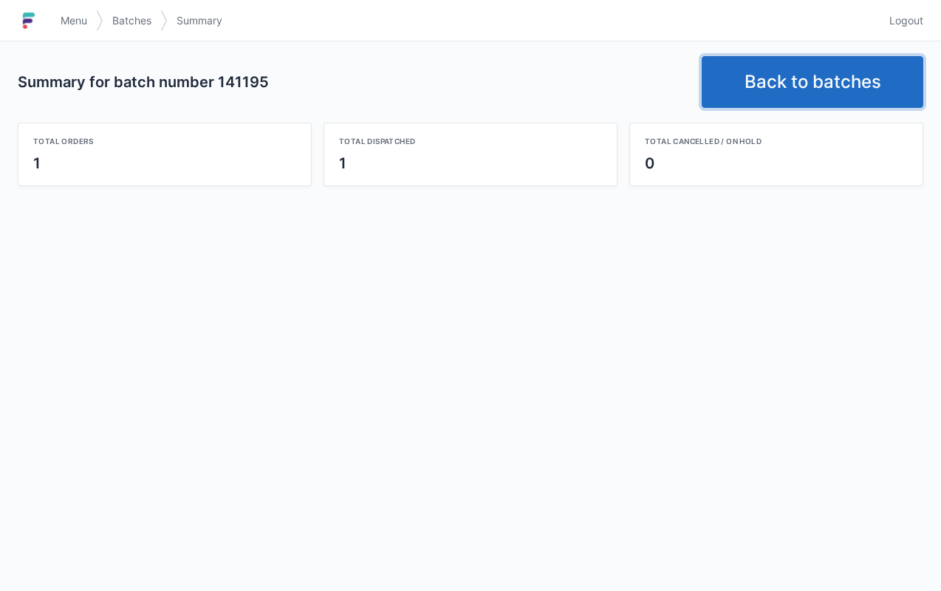
click at [824, 103] on link "Back to batches" at bounding box center [813, 82] width 222 height 52
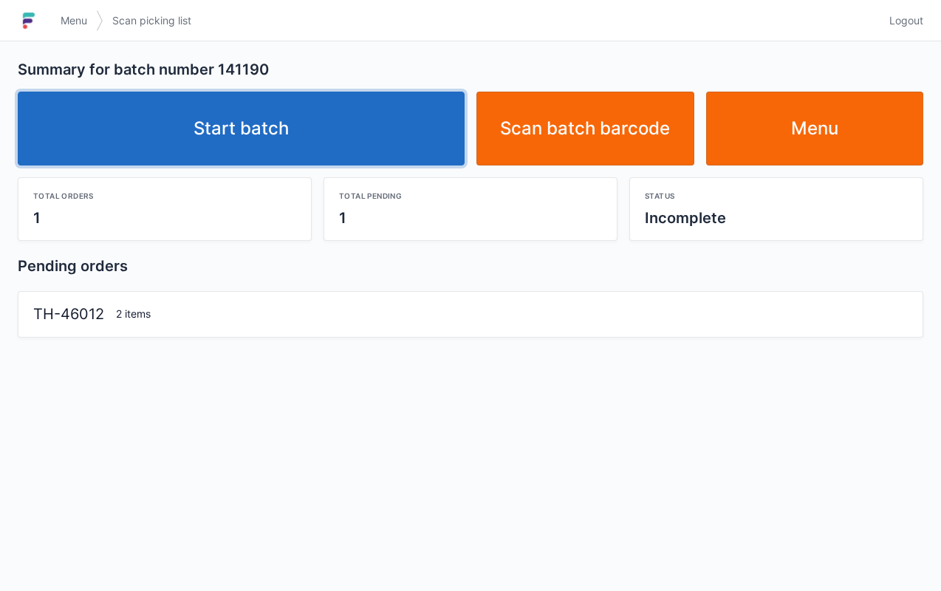
click at [284, 112] on link "Start batch" at bounding box center [241, 129] width 447 height 74
